Goal: Browse casually

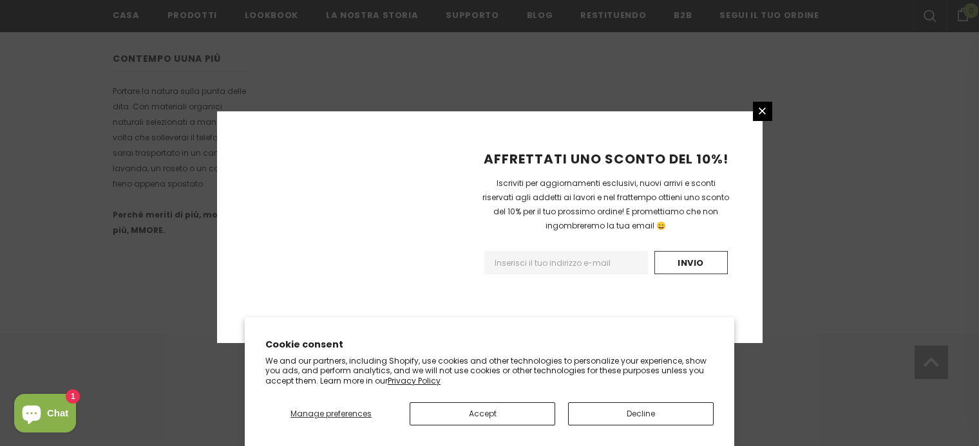
scroll to position [874, 0]
